Goal: Information Seeking & Learning: Learn about a topic

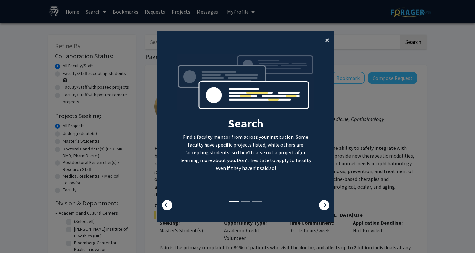
click at [330, 40] on button "×" at bounding box center [327, 40] width 15 height 18
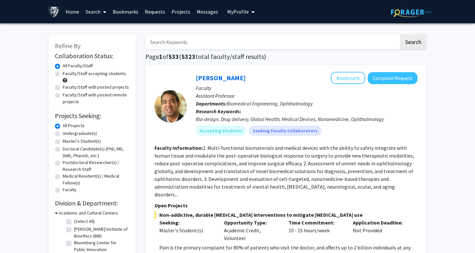
click at [88, 132] on label "Undergraduate(s)" at bounding box center [80, 133] width 34 height 7
click at [67, 132] on input "Undergraduate(s)" at bounding box center [65, 132] width 4 height 4
radio input "true"
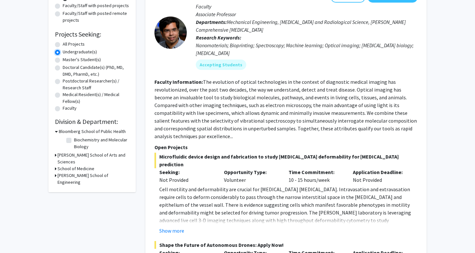
scroll to position [82, 0]
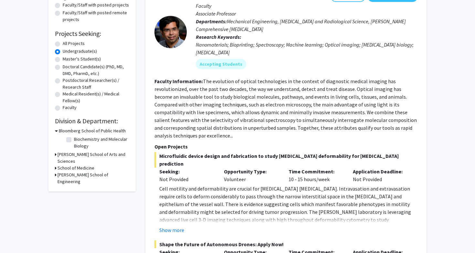
click at [85, 171] on h3 "[PERSON_NAME] School of Engineering" at bounding box center [93, 178] width 72 height 14
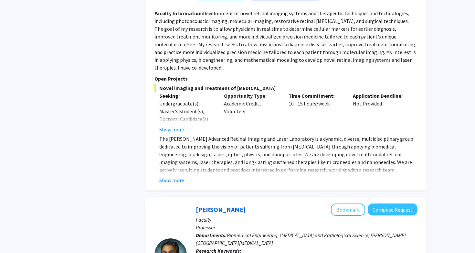
scroll to position [2296, 0]
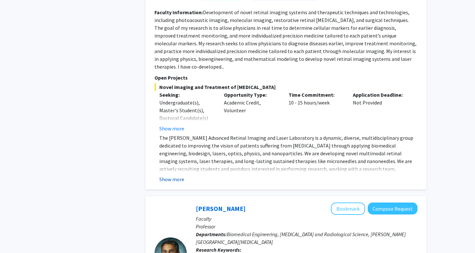
click at [178, 175] on button "Show more" at bounding box center [171, 179] width 25 height 8
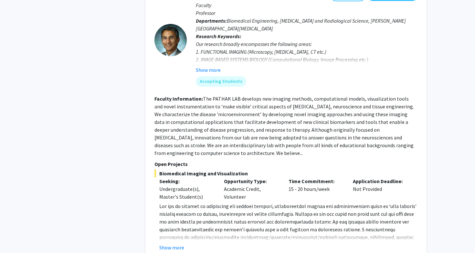
scroll to position [2533, 0]
click at [171, 243] on button "Show more" at bounding box center [171, 247] width 25 height 8
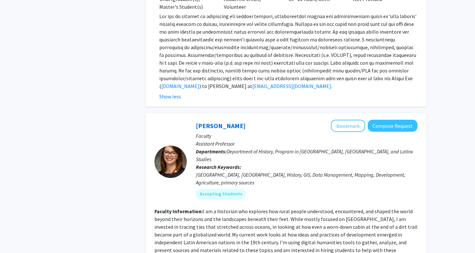
scroll to position [2852, 0]
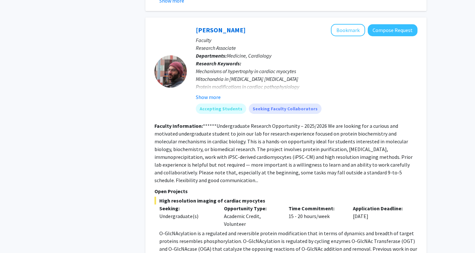
scroll to position [779, 0]
click at [189, 163] on fg-read-more "******Undergraduate Research Opportunity – 2025/2026 We are looking for a curio…" at bounding box center [283, 152] width 258 height 61
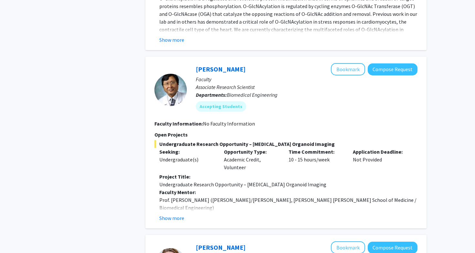
scroll to position [1028, 0]
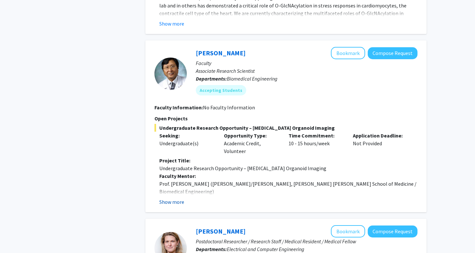
click at [182, 198] on button "Show more" at bounding box center [171, 202] width 25 height 8
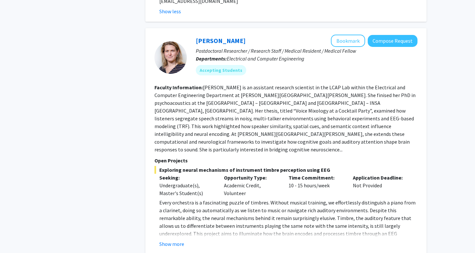
scroll to position [1428, 0]
